Goal: Task Accomplishment & Management: Complete application form

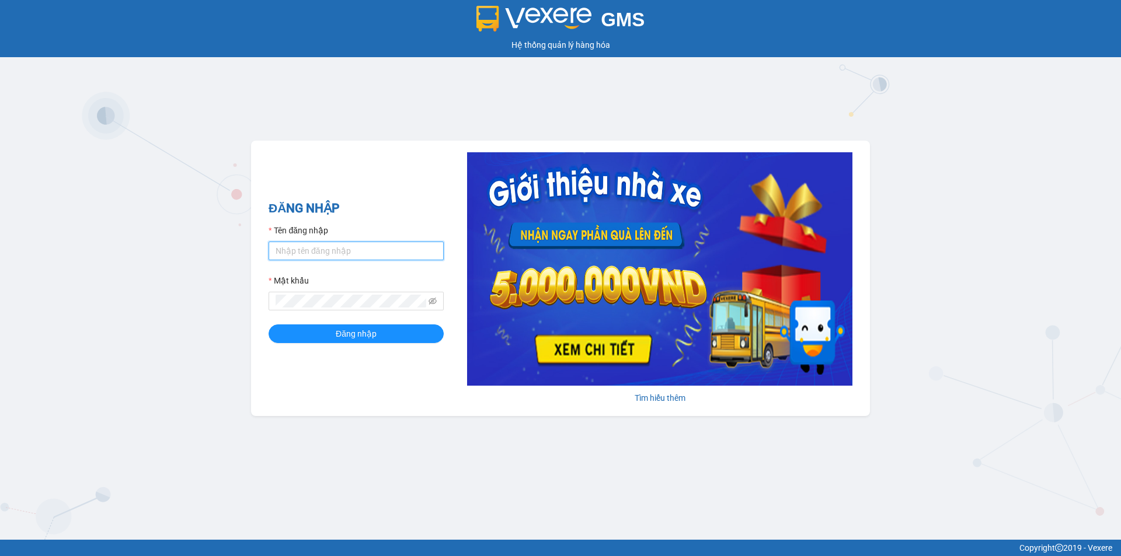
click at [336, 246] on input "Tên đăng nhập" at bounding box center [356, 251] width 175 height 19
type input "hoangdinhlieu.apq"
click at [435, 300] on icon "eye-invisible" at bounding box center [433, 301] width 8 height 8
click at [364, 338] on span "Đăng nhập" at bounding box center [356, 334] width 41 height 13
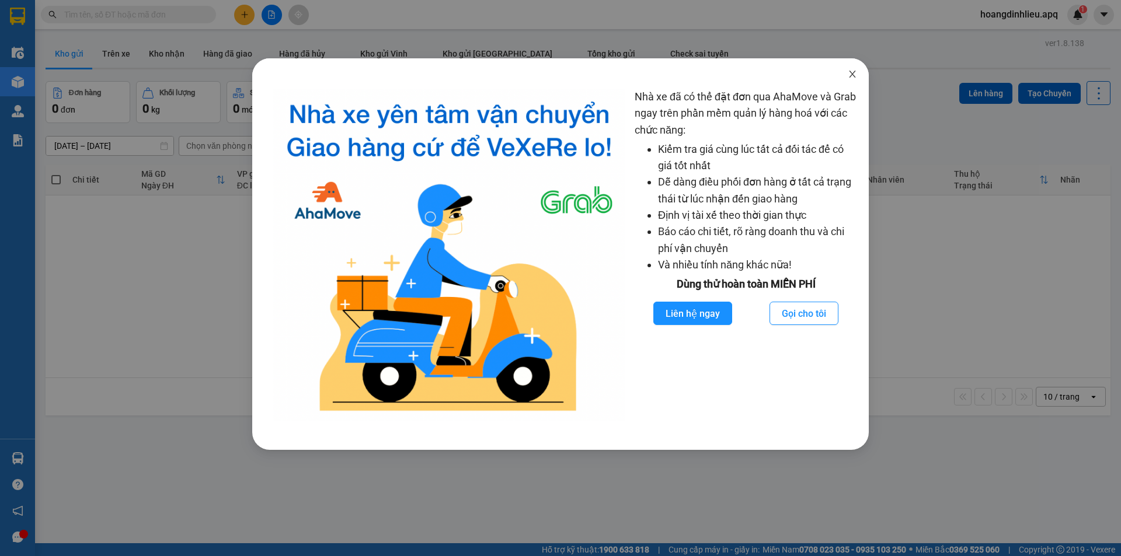
click at [850, 75] on icon "close" at bounding box center [852, 73] width 9 height 9
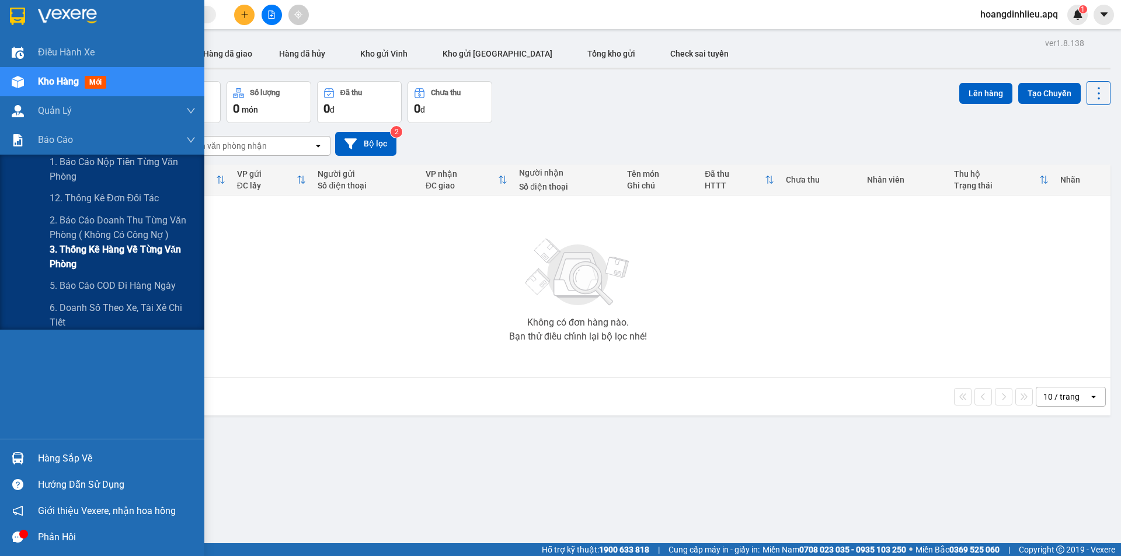
click at [66, 265] on span "3. Thống kê hàng về từng văn phòng" at bounding box center [123, 256] width 146 height 29
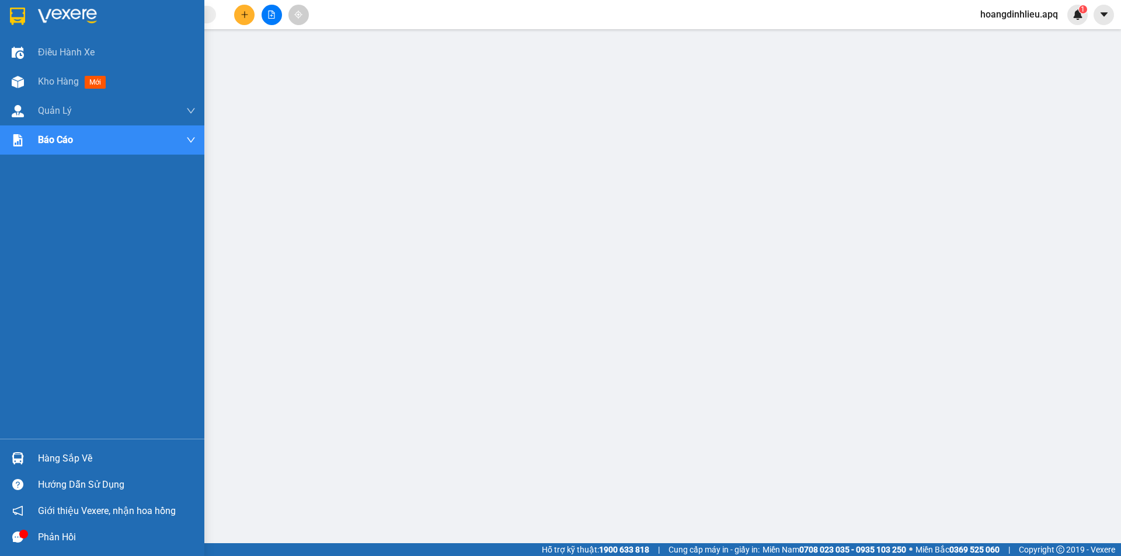
click at [56, 457] on div "Hàng sắp về" at bounding box center [117, 459] width 158 height 18
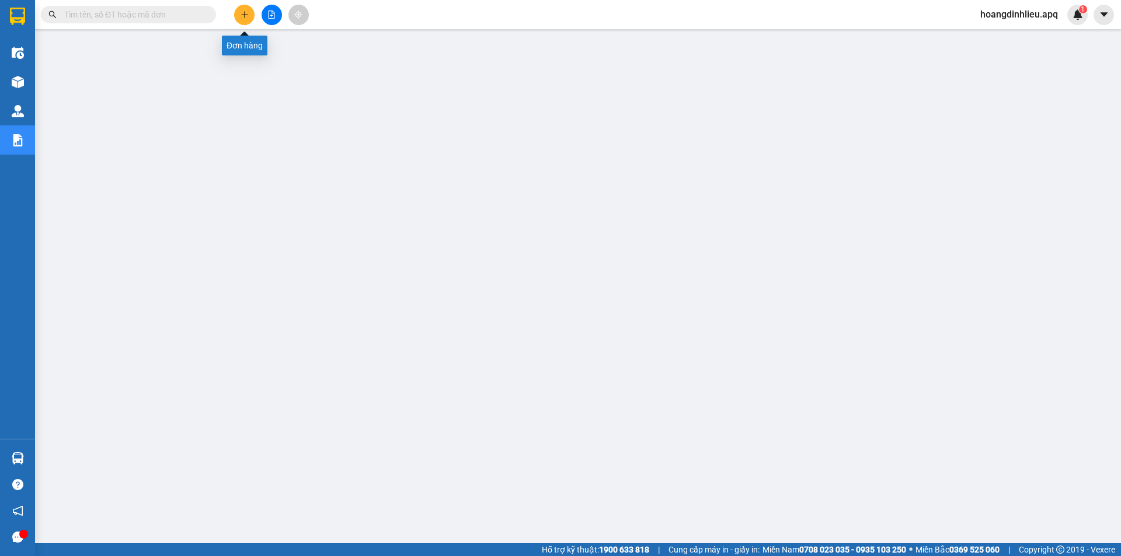
click at [245, 8] on button at bounding box center [244, 15] width 20 height 20
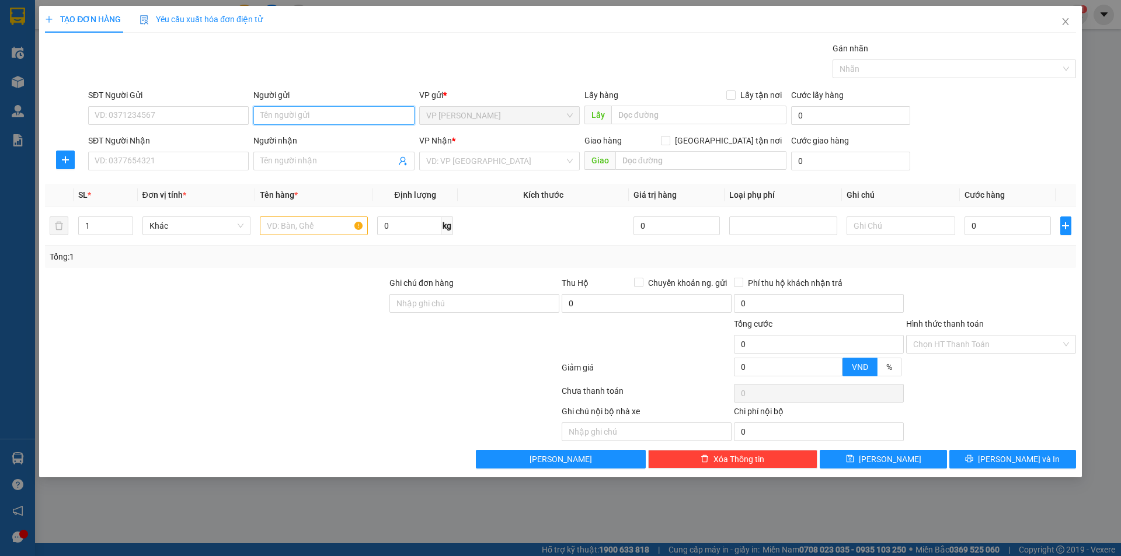
click at [320, 119] on input "Người gửi" at bounding box center [333, 115] width 161 height 19
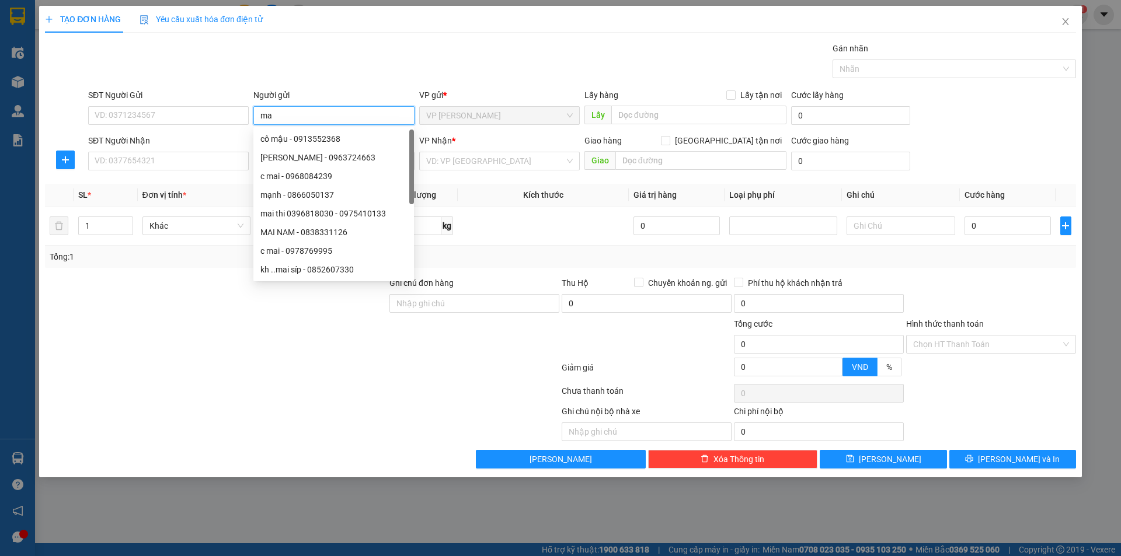
type input "may"
click at [329, 234] on div "pcty may thanh khê - 0948260228" at bounding box center [333, 232] width 147 height 13
type input "0948260228"
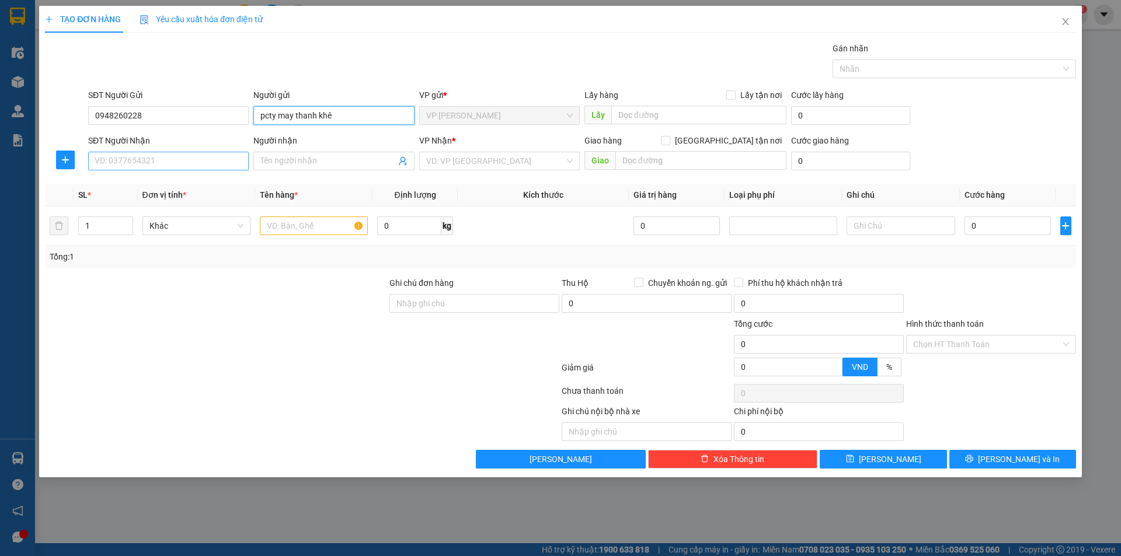
type input "pcty may thanh khê"
click at [169, 161] on input "SĐT Người Nhận" at bounding box center [168, 161] width 161 height 19
click at [219, 162] on input "SĐT Người Nhận" at bounding box center [168, 161] width 161 height 19
click at [234, 160] on input "SĐT Người Nhận" at bounding box center [168, 161] width 161 height 19
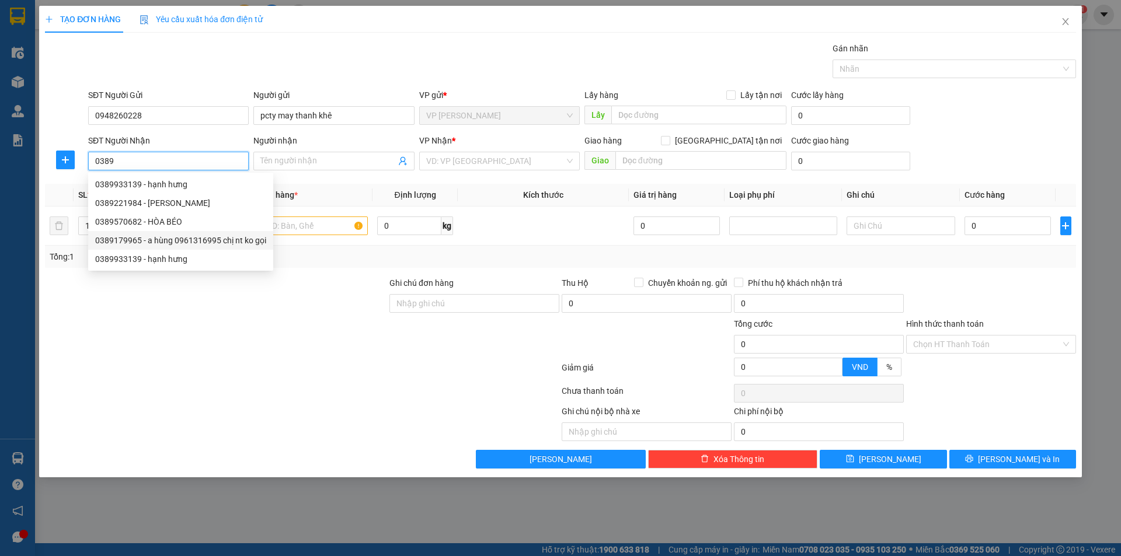
click at [212, 243] on div "0389179965 - a hùng 0961316995 chị nt ko gọi" at bounding box center [180, 240] width 171 height 13
type input "0389179965"
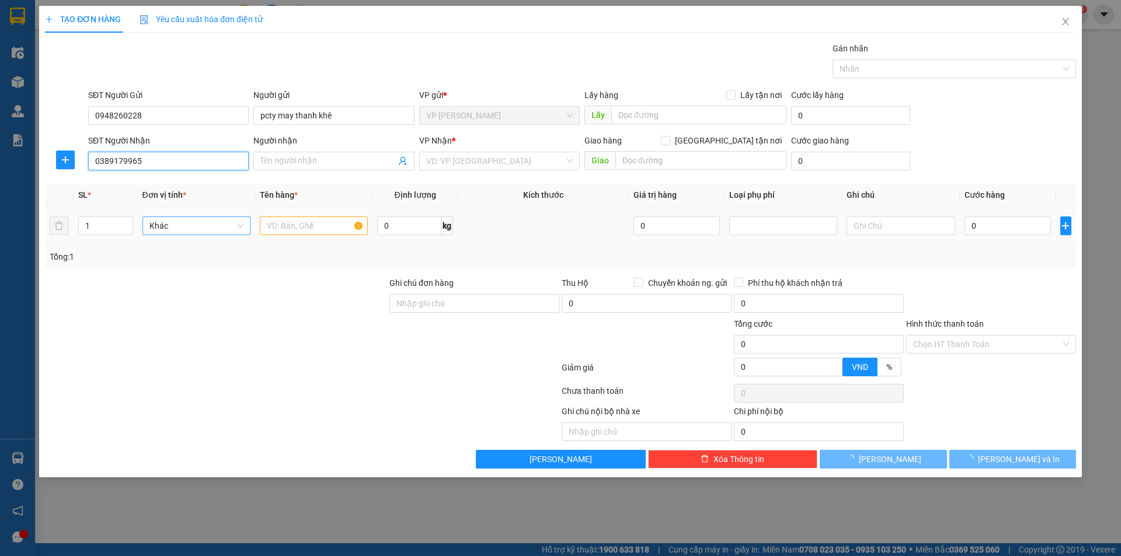
type input "a hùng 0961316995 chị nt ko gọi"
checkbox input "true"
type input "MĐ"
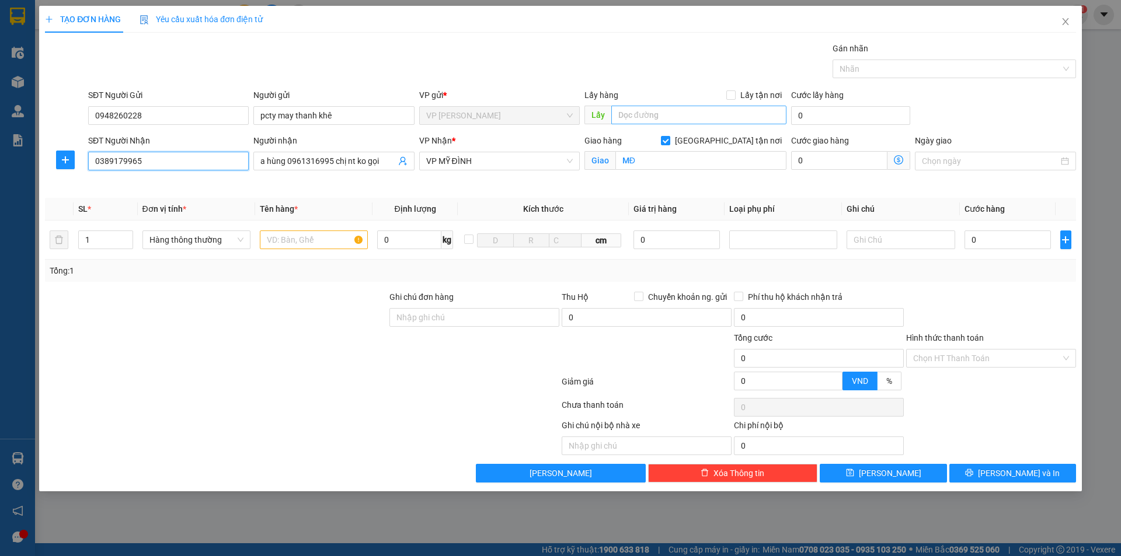
type input "0389179965"
click at [669, 119] on input "text" at bounding box center [698, 115] width 175 height 19
type input "TC"
click at [325, 235] on input "text" at bounding box center [314, 240] width 108 height 19
type input "MẪU MAY"
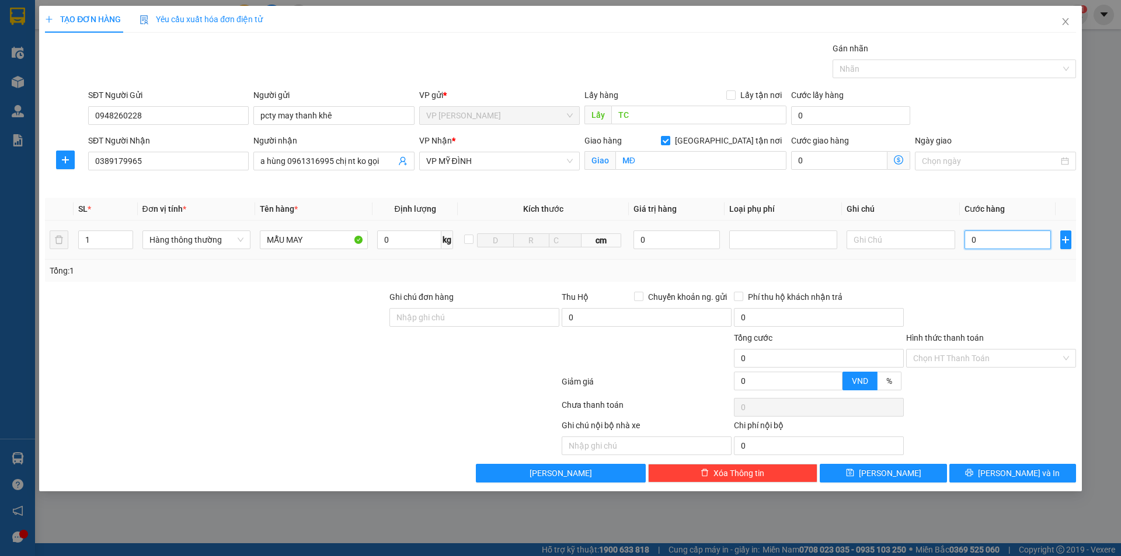
click at [979, 244] on input "0" at bounding box center [1008, 240] width 87 height 19
type input "5"
type input "50"
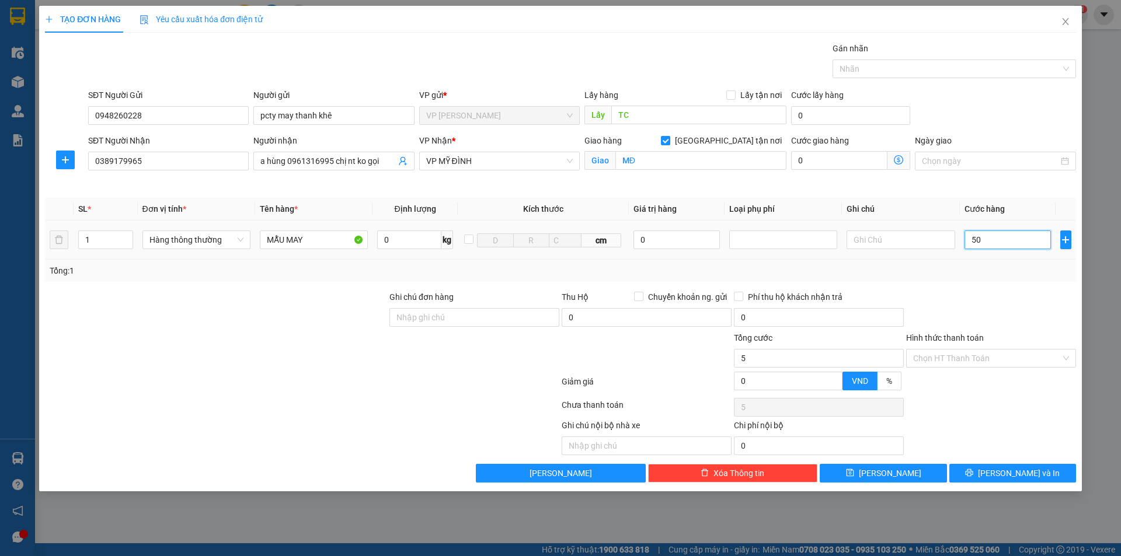
type input "50"
type input "500"
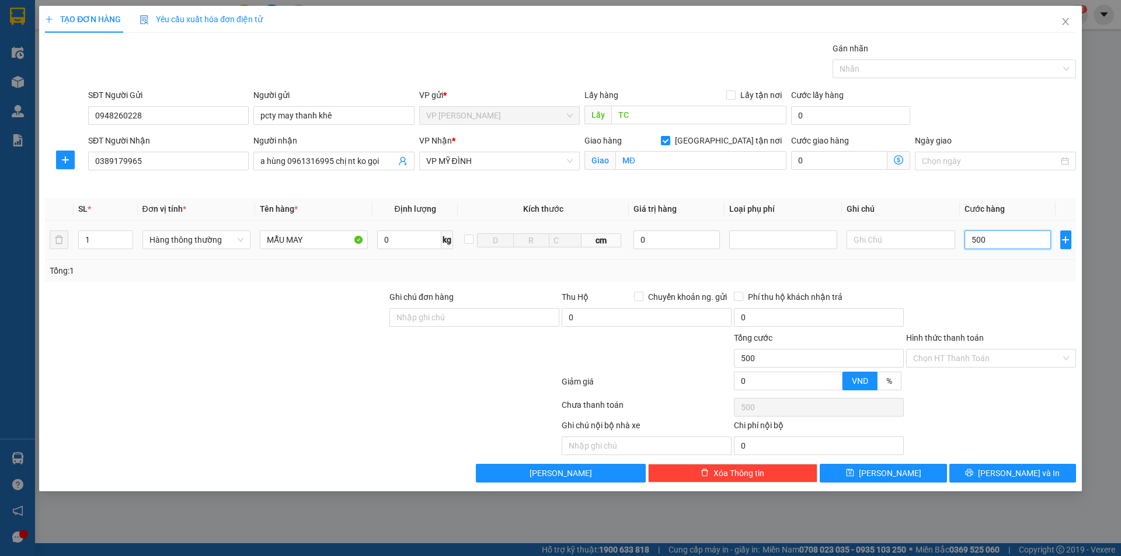
type input "5.000"
type input "50.000"
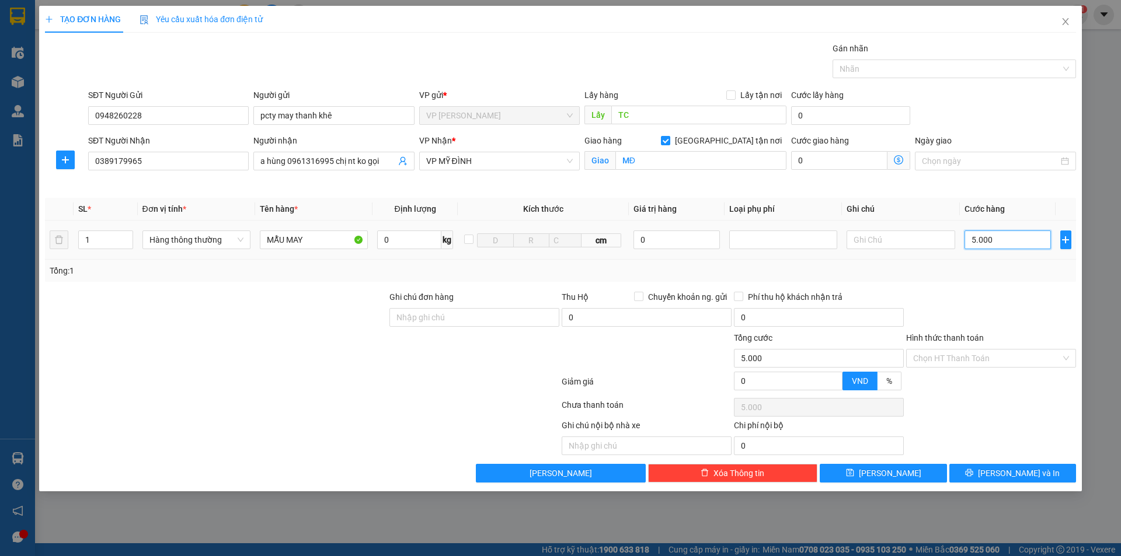
type input "50.000"
click at [988, 475] on button "Lưu và In" at bounding box center [1012, 473] width 127 height 19
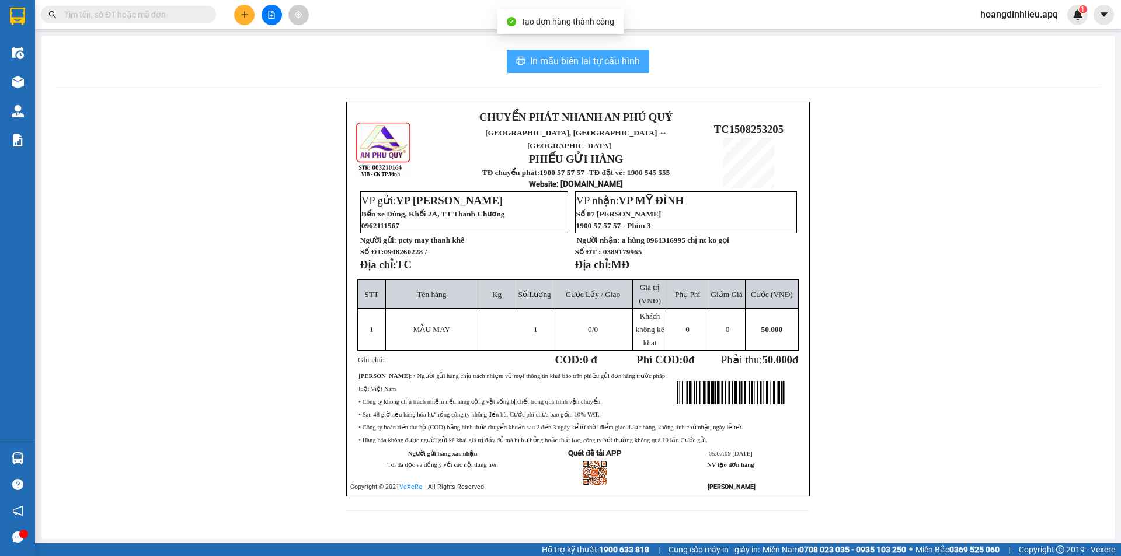
click at [566, 60] on span "In mẫu biên lai tự cấu hình" at bounding box center [585, 61] width 110 height 15
